Goal: Task Accomplishment & Management: Manage account settings

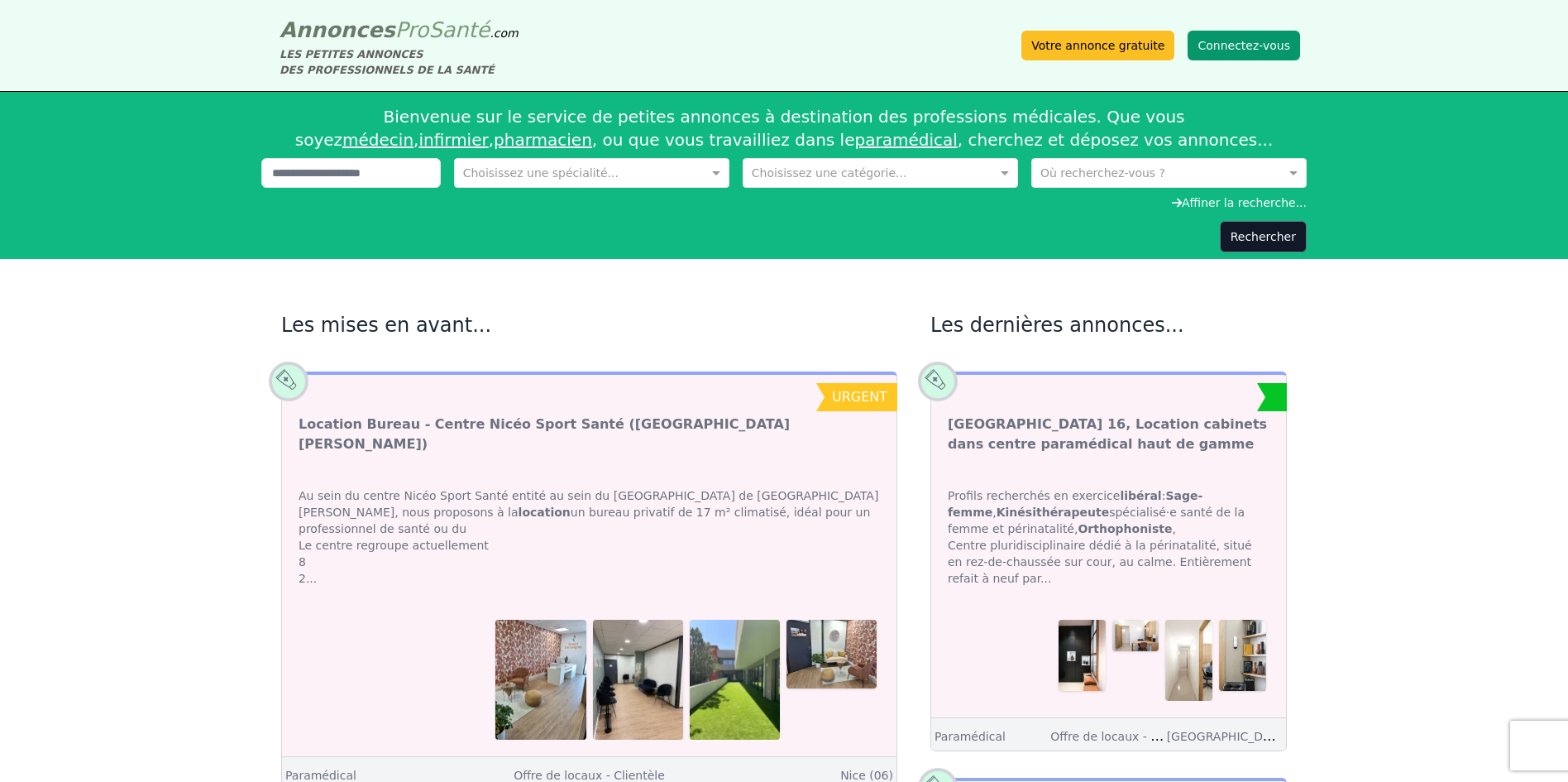
click at [1235, 48] on button "Connectez-vous" at bounding box center [1244, 46] width 112 height 30
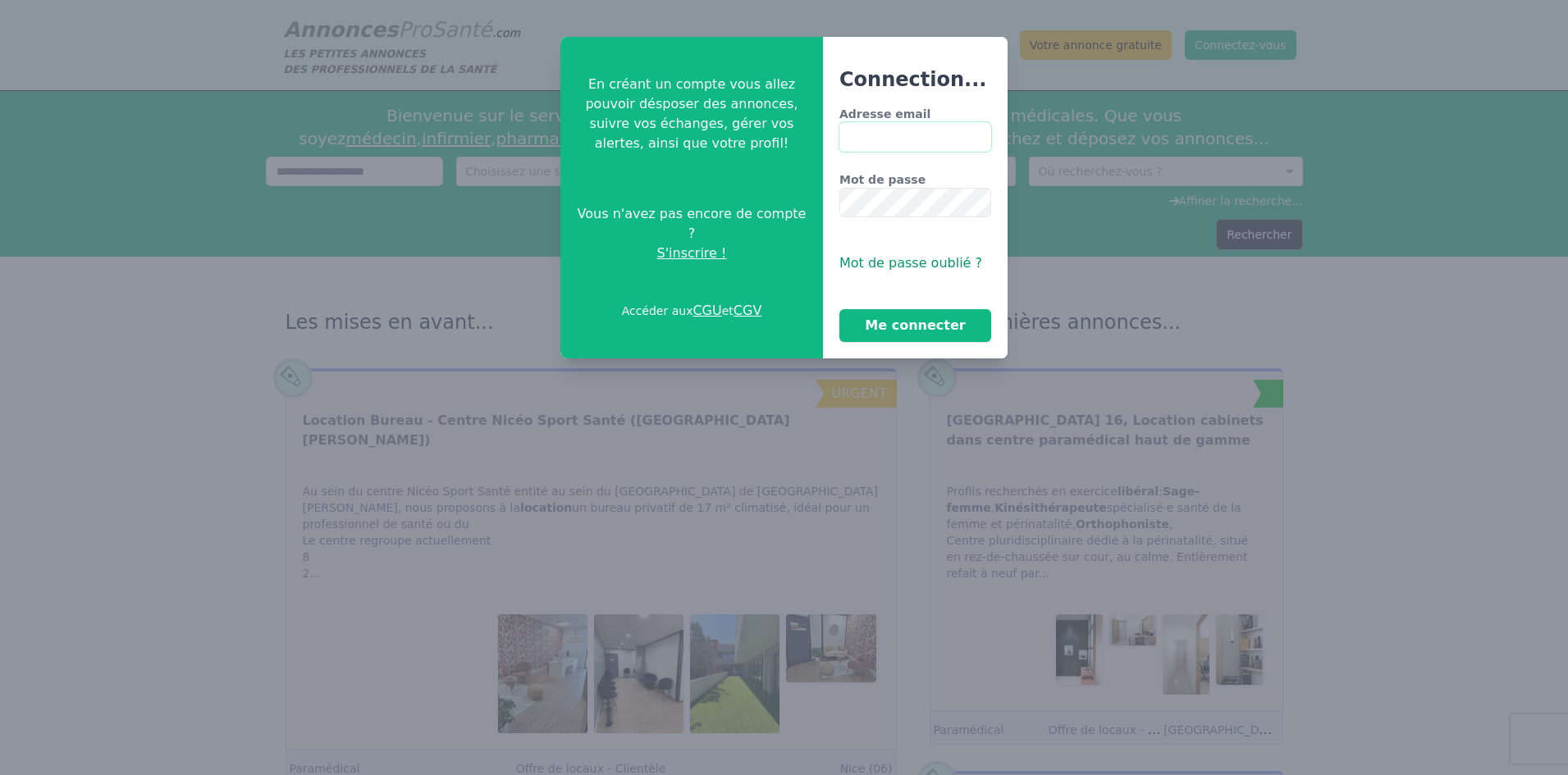
click at [868, 135] on input "Adresse email" at bounding box center [916, 137] width 152 height 30
type input "**********"
click at [947, 326] on button "Me connecter" at bounding box center [916, 325] width 152 height 33
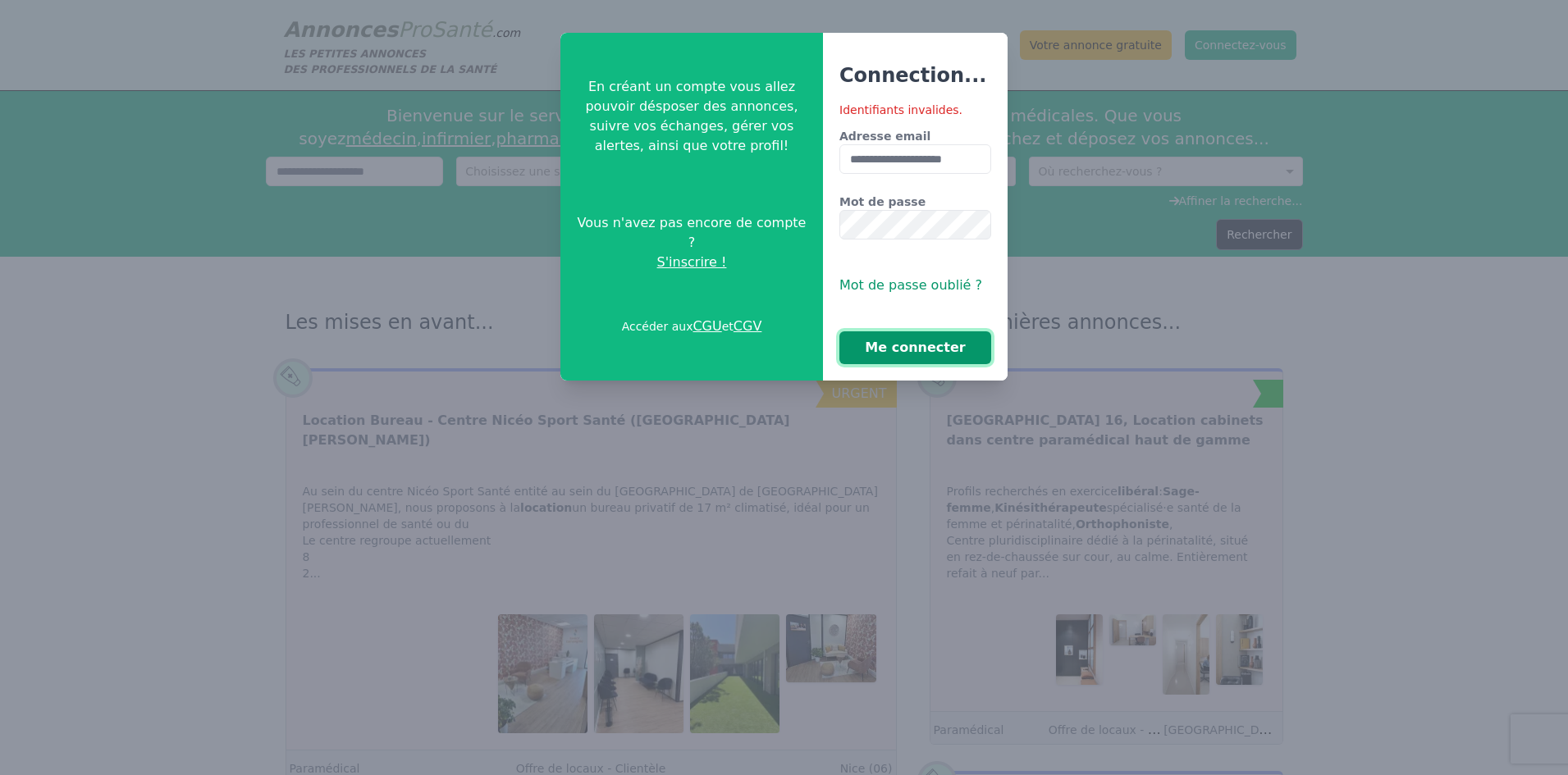
click at [917, 348] on button "Me connecter" at bounding box center [916, 348] width 152 height 33
click at [912, 287] on span "Mot de passe oublié ?" at bounding box center [911, 284] width 143 height 15
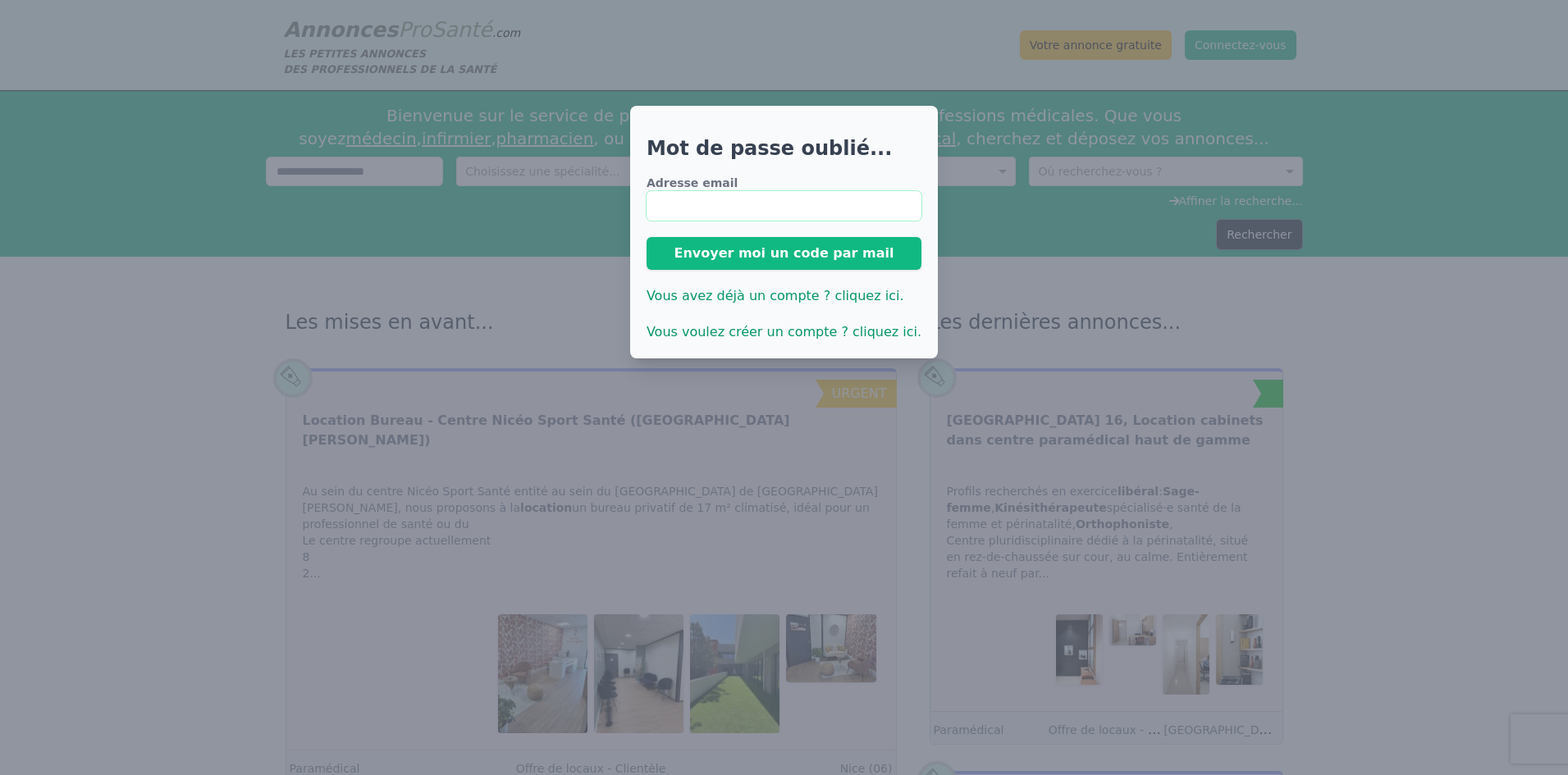
click at [721, 201] on input "email" at bounding box center [784, 206] width 274 height 30
type input "**********"
click at [792, 254] on button "Envoyer moi un code par mail" at bounding box center [784, 254] width 274 height 33
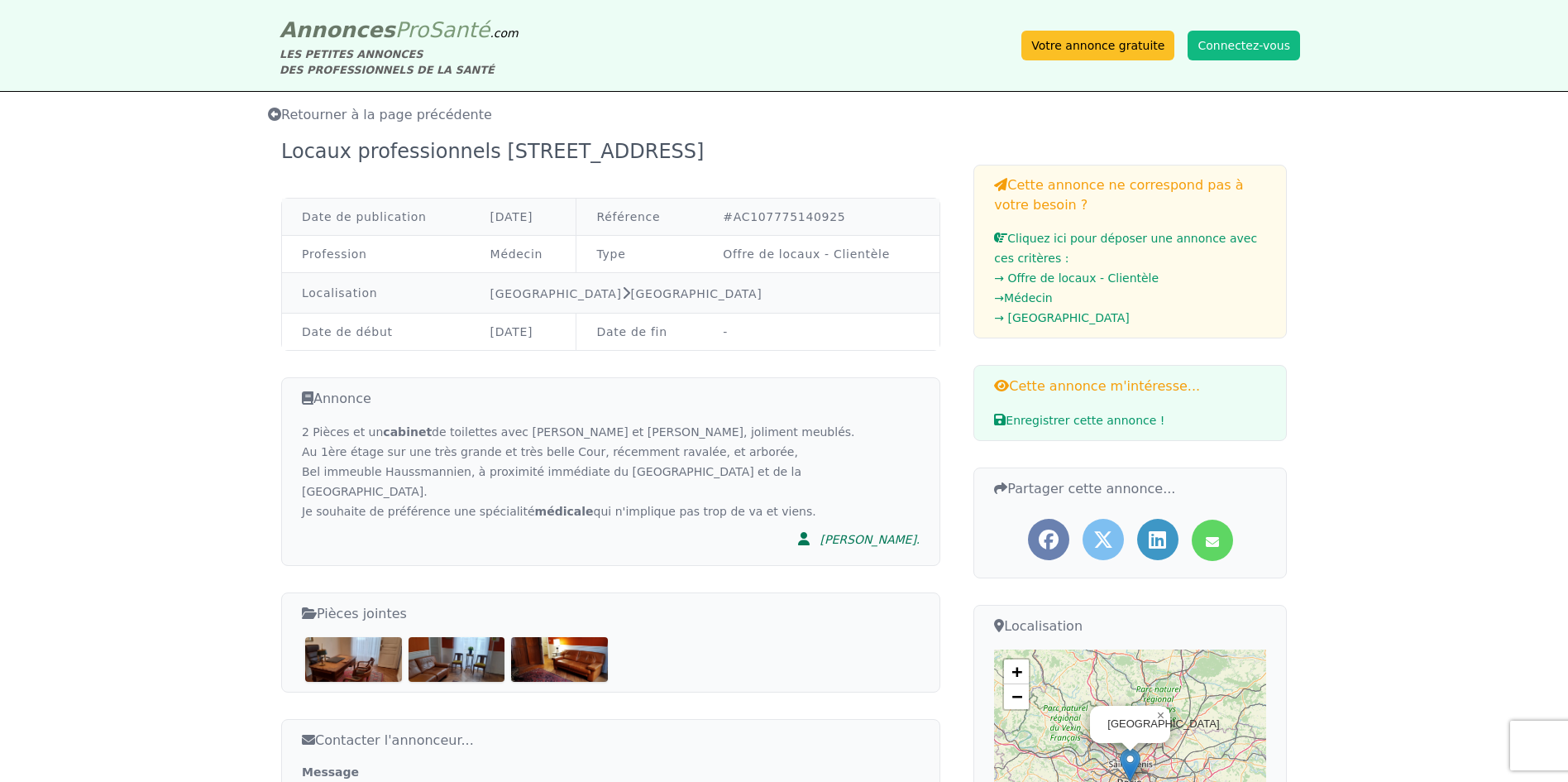
click at [366, 119] on span "Retourner à la page précédente" at bounding box center [379, 114] width 224 height 16
click at [409, 118] on span "Retourner à la page précédente" at bounding box center [379, 114] width 224 height 16
